Goal: Transaction & Acquisition: Book appointment/travel/reservation

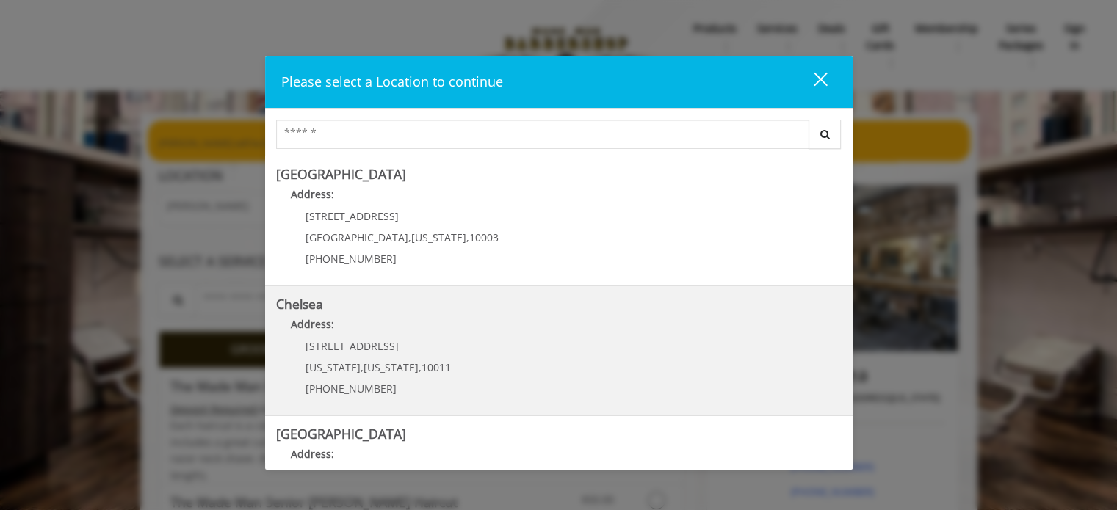
click at [370, 361] on span "New York" at bounding box center [391, 368] width 55 height 14
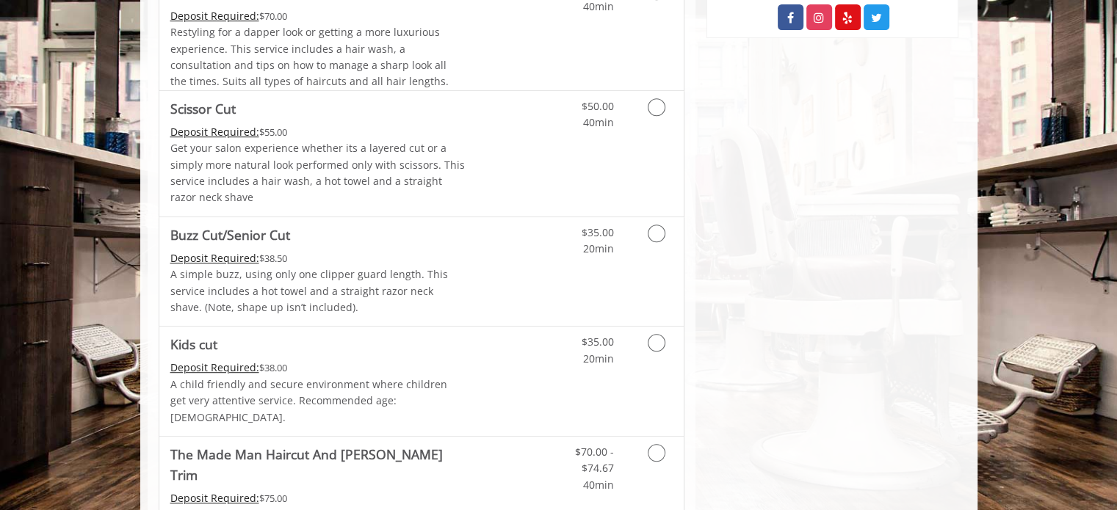
scroll to position [887, 0]
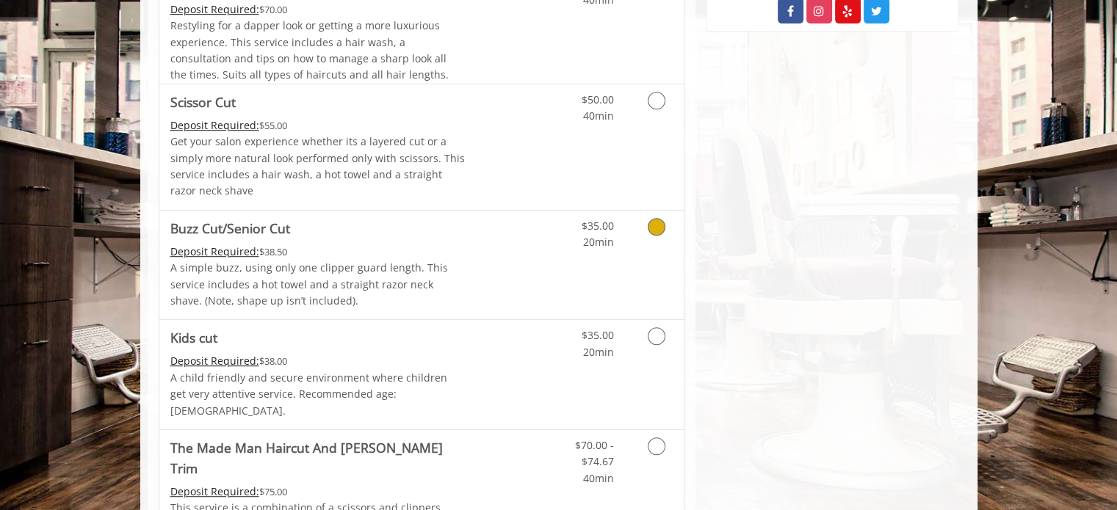
click at [655, 220] on icon "Grooming services" at bounding box center [657, 227] width 18 height 18
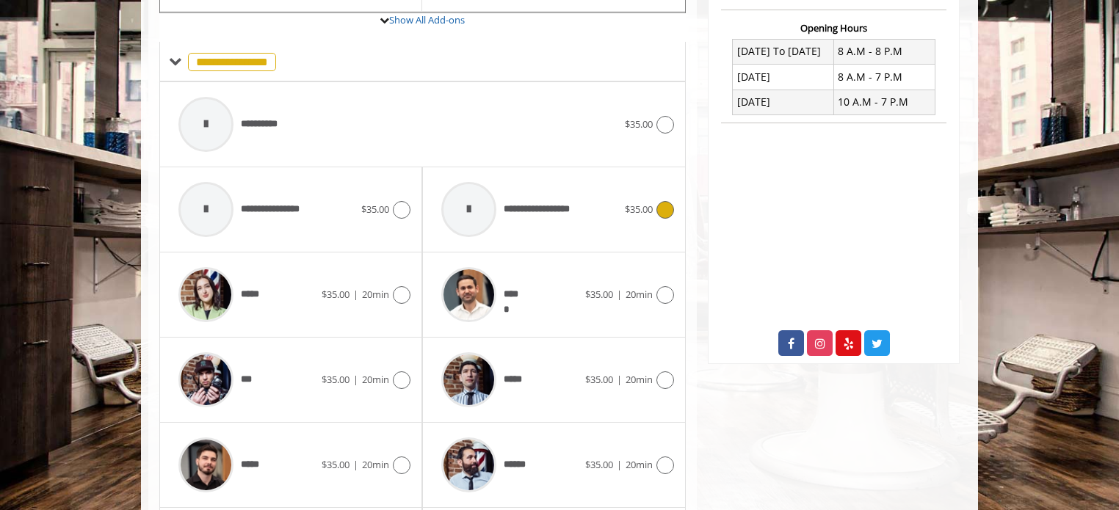
scroll to position [685, 0]
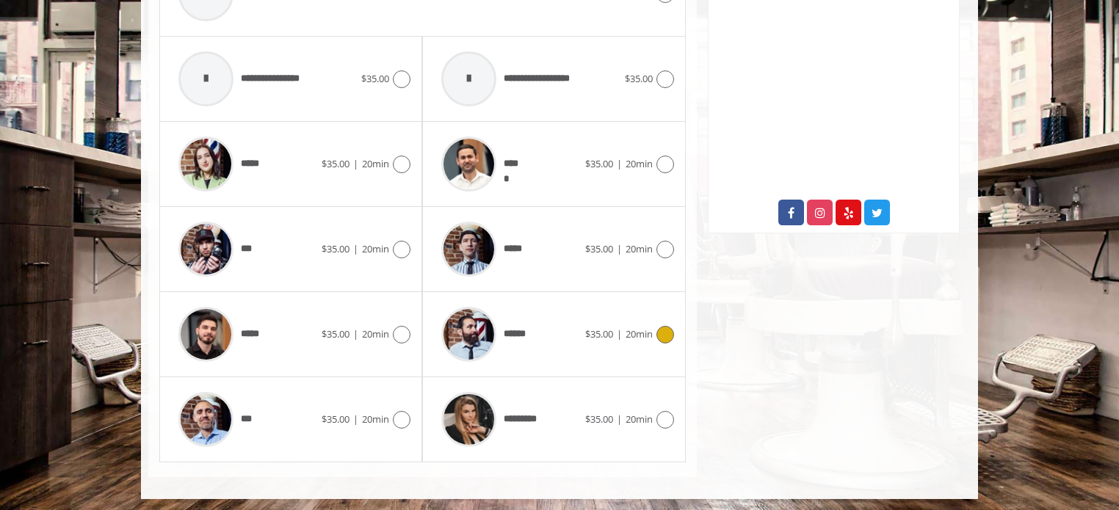
click at [664, 332] on icon at bounding box center [666, 335] width 18 height 18
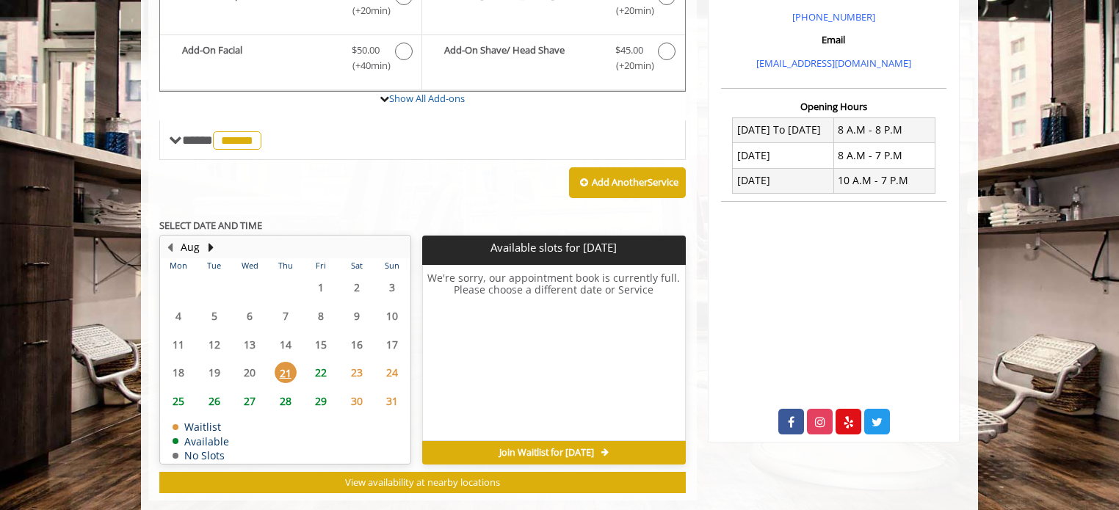
scroll to position [499, 0]
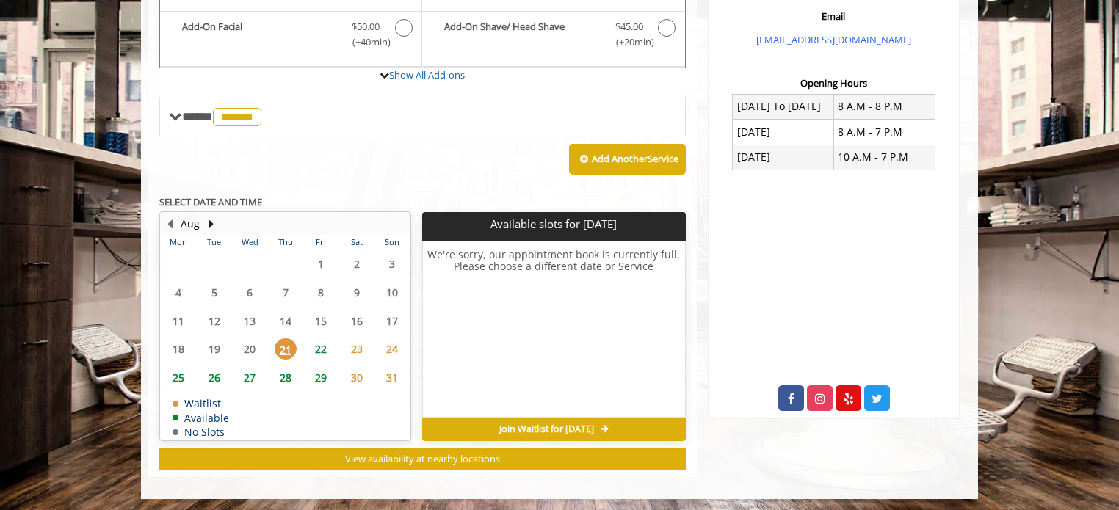
click at [314, 344] on span "22" at bounding box center [321, 349] width 22 height 21
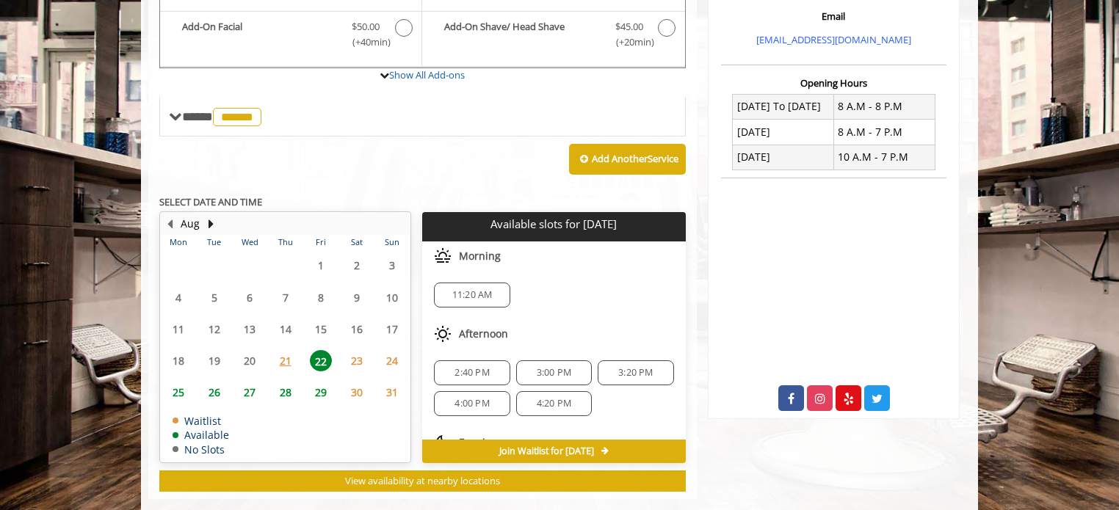
scroll to position [522, 0]
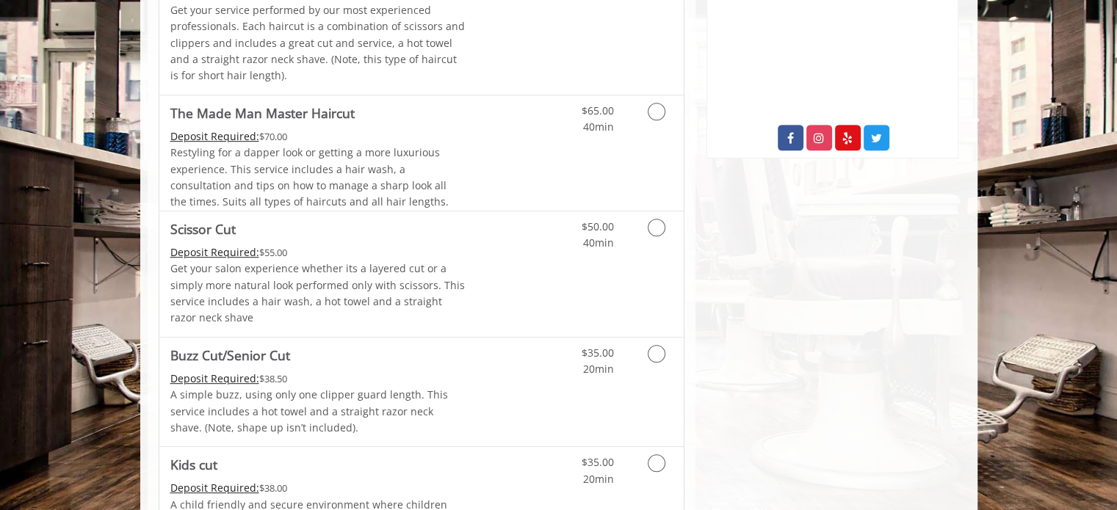
scroll to position [764, 0]
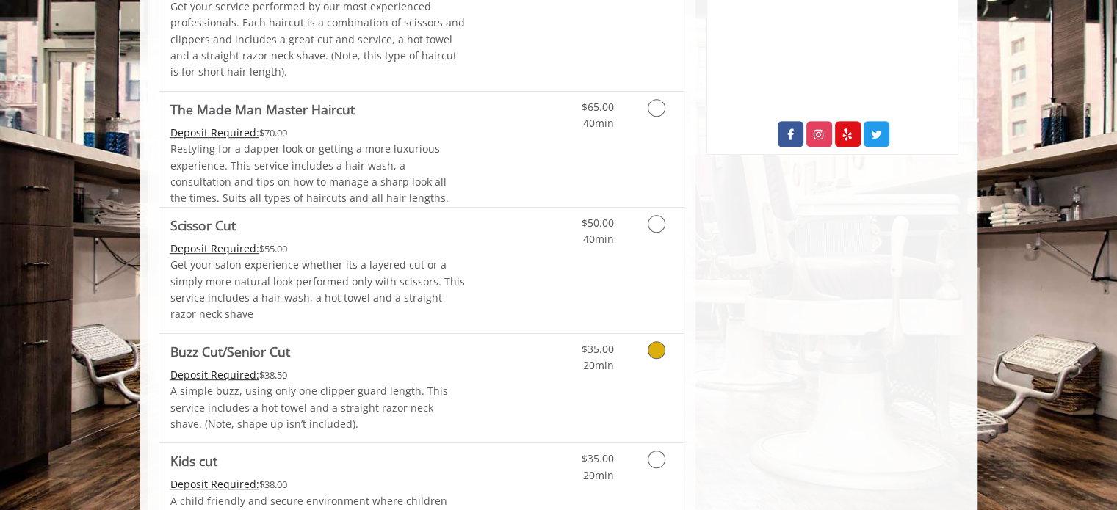
click at [657, 347] on icon "Grooming services" at bounding box center [657, 351] width 18 height 18
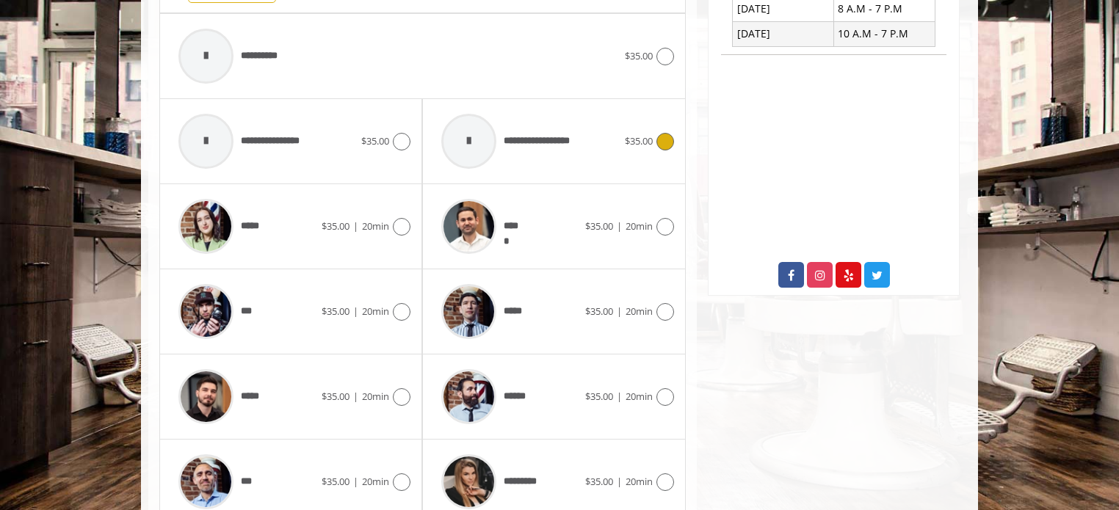
scroll to position [685, 0]
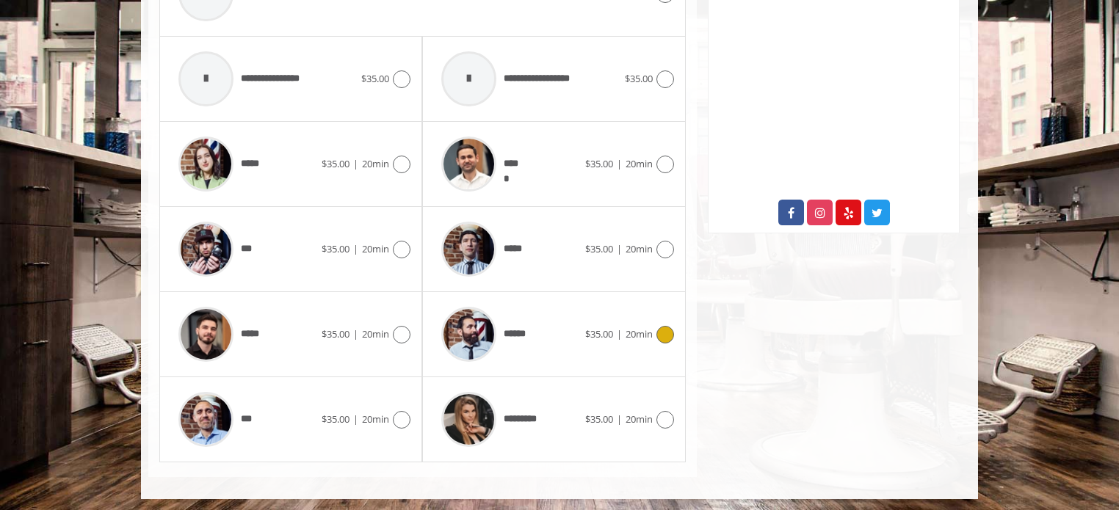
click at [667, 330] on icon at bounding box center [666, 335] width 18 height 18
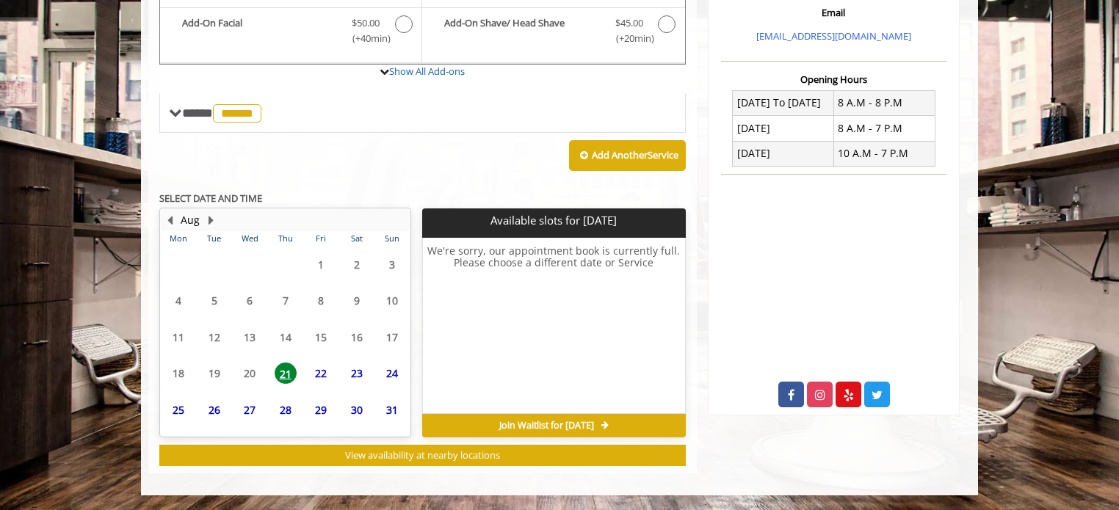
scroll to position [499, 0]
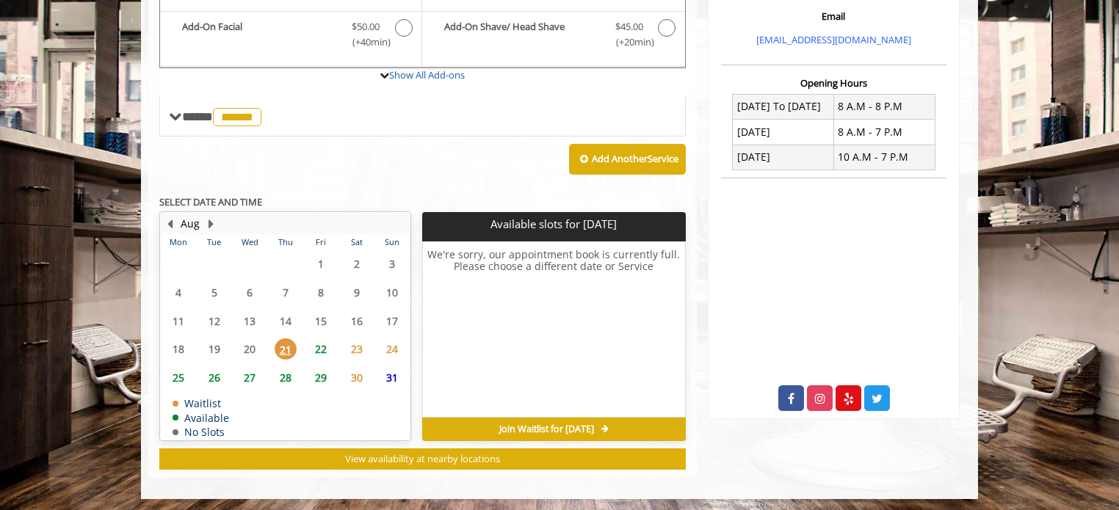
click at [317, 345] on span "22" at bounding box center [321, 349] width 22 height 21
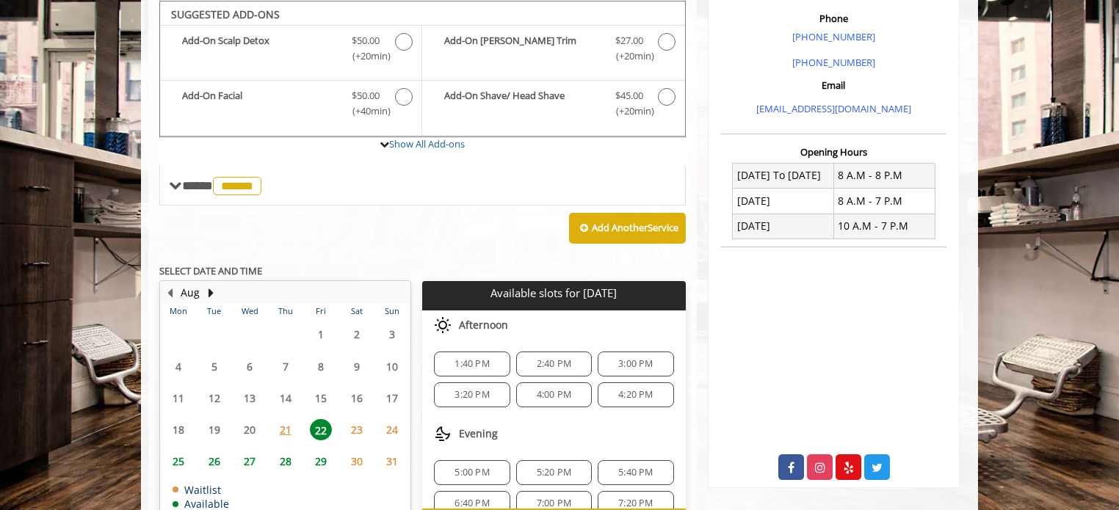
scroll to position [48, 0]
